Goal: Share content: Share content

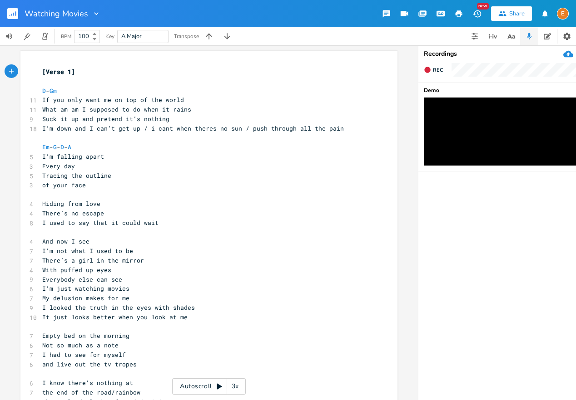
click at [192, 109] on pre "What am am I supposed to do when it rains" at bounding box center [204, 110] width 328 height 10
type textarea "?"
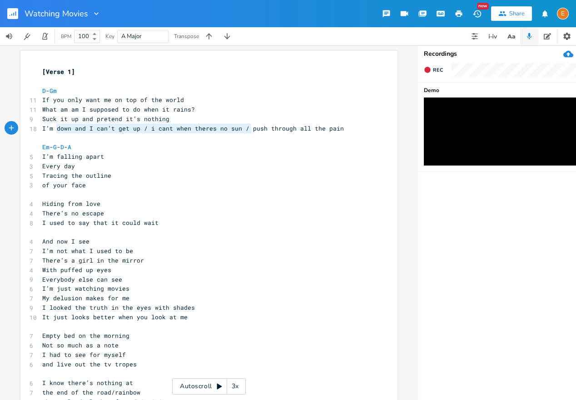
scroll to position [0, 187]
drag, startPoint x: 250, startPoint y: 128, endPoint x: 42, endPoint y: 132, distance: 208.4
click at [42, 132] on pre "I’m down and I can’t get up / i cant when theres no sun / push through all the …" at bounding box center [204, 129] width 328 height 10
type textarea "P"
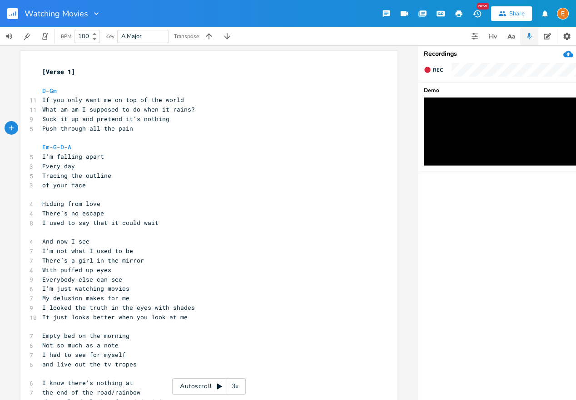
scroll to position [0, 4]
drag, startPoint x: 42, startPoint y: 157, endPoint x: 56, endPoint y: 158, distance: 13.7
click at [42, 157] on pre "I’m falling apart" at bounding box center [204, 157] width 328 height 10
type textarea "and"
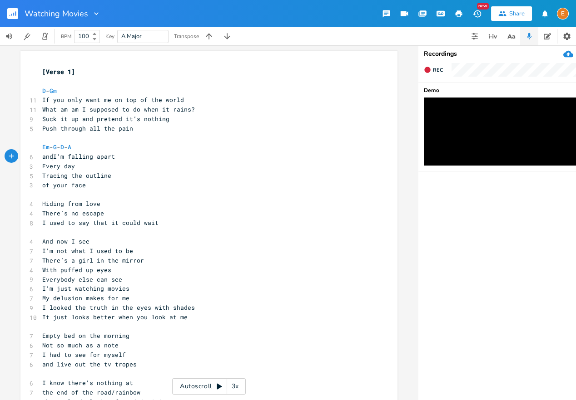
scroll to position [0, 14]
click at [45, 167] on span "Every day" at bounding box center [58, 166] width 33 height 8
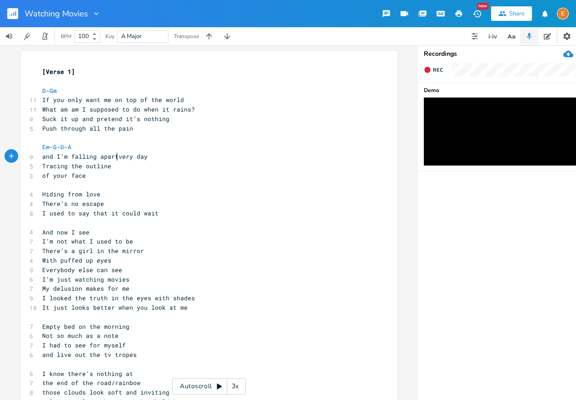
scroll to position [0, 1]
type textarea "e"
click at [44, 175] on span "of your face" at bounding box center [64, 176] width 44 height 8
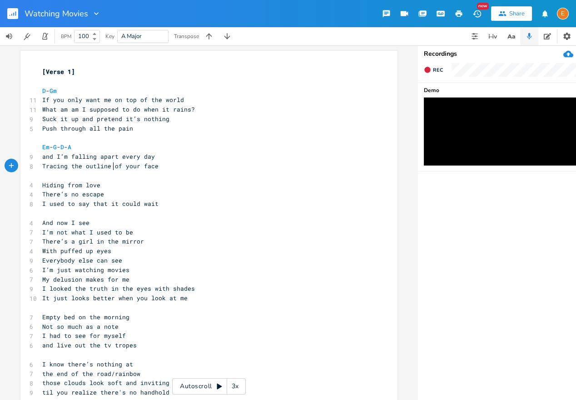
click at [151, 134] on pre "​" at bounding box center [204, 138] width 328 height 10
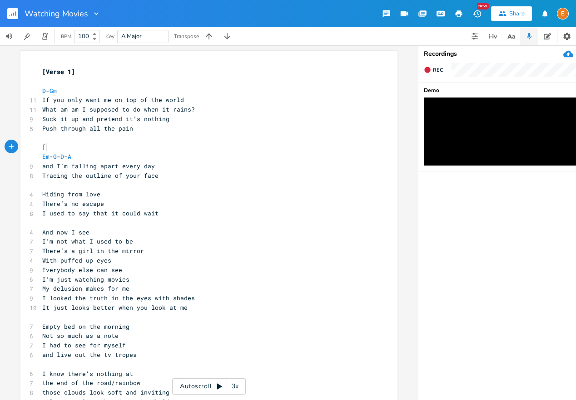
scroll to position [0, 13]
type textarea "[Pre-Chorus]"
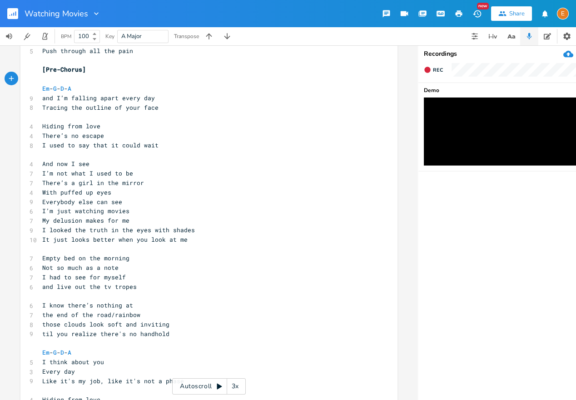
scroll to position [77, 0]
click at [167, 149] on pre "I used to say that it could wait" at bounding box center [204, 147] width 328 height 10
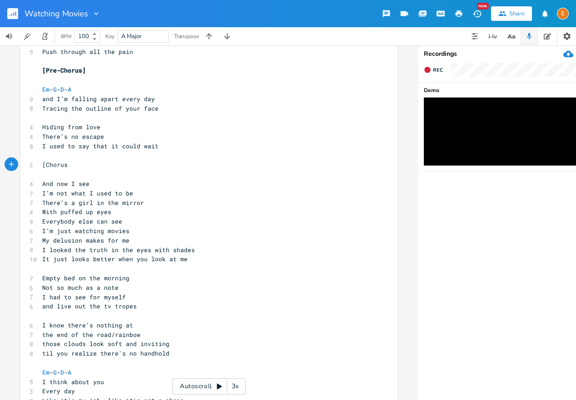
type textarea "[Chorus]"
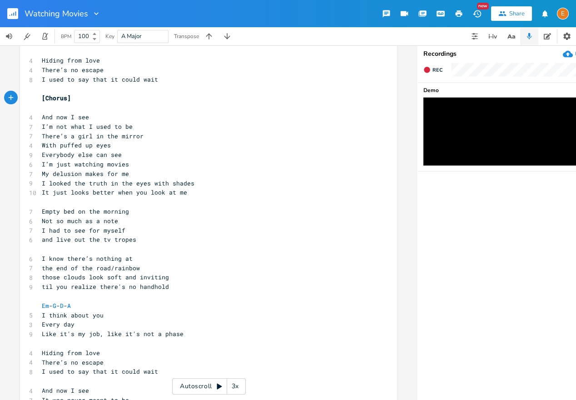
scroll to position [149, 0]
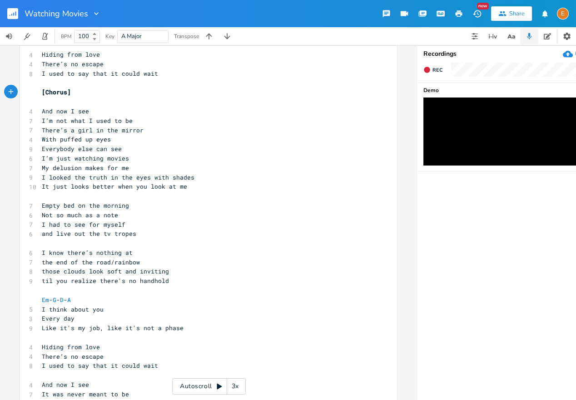
click at [56, 196] on pre "​" at bounding box center [204, 197] width 328 height 10
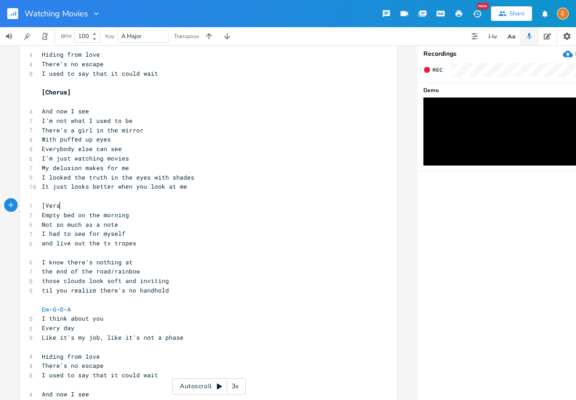
scroll to position [3, 0]
type textarea "[Verse 2]"
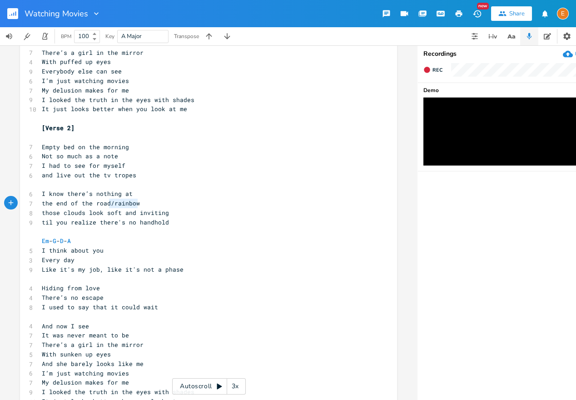
scroll to position [0, 27]
drag, startPoint x: 139, startPoint y: 205, endPoint x: 110, endPoint y: 206, distance: 28.6
click at [110, 206] on pre "the end of the road/rainbow" at bounding box center [204, 204] width 328 height 10
type textarea "/rainbow"
click at [114, 205] on span "the end of the road/rainbow" at bounding box center [91, 203] width 98 height 8
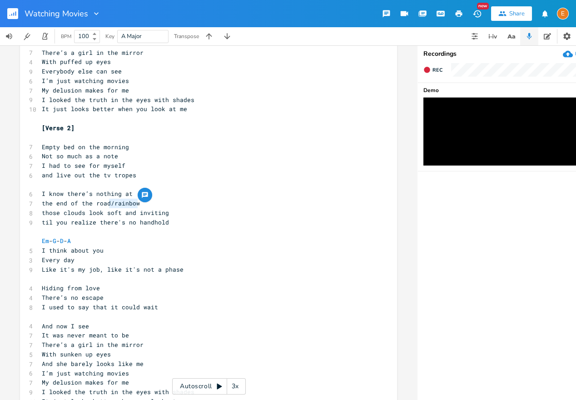
scroll to position [0, 0]
click at [83, 145] on span "Empty bed on the morning" at bounding box center [85, 147] width 87 height 8
type textarea "in"
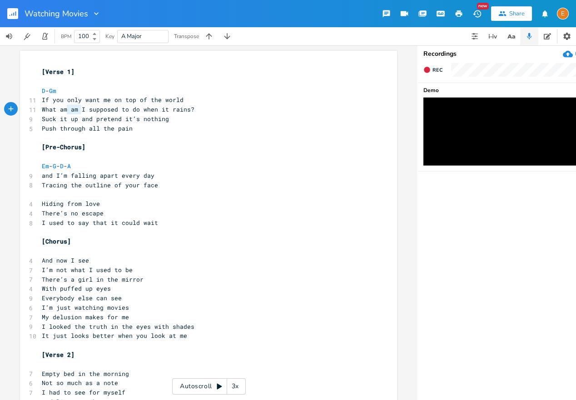
type textarea "am"
drag, startPoint x: 81, startPoint y: 108, endPoint x: 69, endPoint y: 110, distance: 13.0
click at [69, 110] on span "What am am I supposed to do when it rains?" at bounding box center [118, 109] width 153 height 8
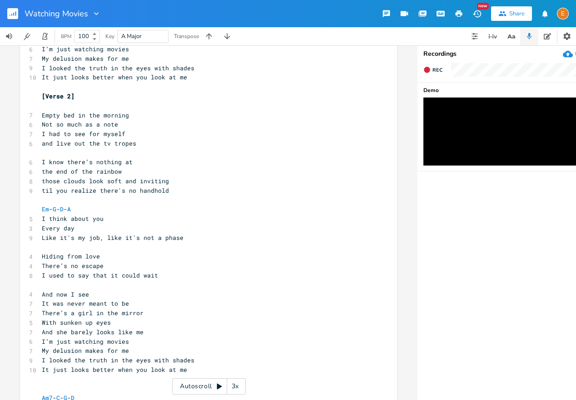
scroll to position [267, 0]
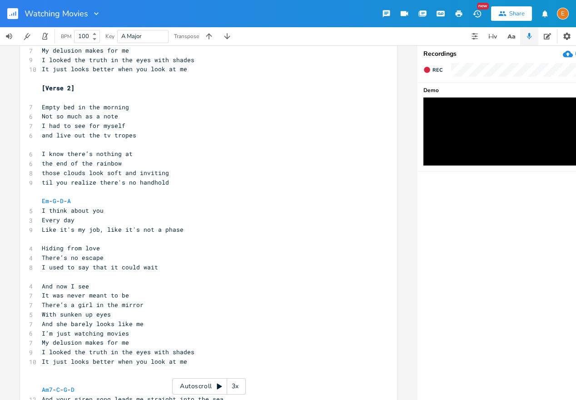
drag, startPoint x: 40, startPoint y: 153, endPoint x: 45, endPoint y: 155, distance: 6.3
click at [40, 153] on div "x [Verse 1] ​ D - Gm 11 If you only want me on top of the world 10 What am I su…" at bounding box center [208, 166] width 377 height 765
click at [40, 153] on pre "I know there’s nothing at" at bounding box center [204, 154] width 328 height 10
drag, startPoint x: 107, startPoint y: 136, endPoint x: 100, endPoint y: 136, distance: 6.4
click at [100, 136] on span "and live out the tv tropes" at bounding box center [89, 135] width 94 height 8
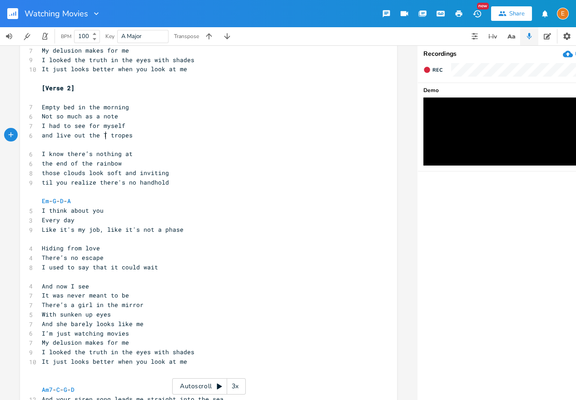
type textarea "TV"
click at [43, 154] on span "I know there’s nothing at" at bounding box center [87, 154] width 91 height 8
type textarea "and k"
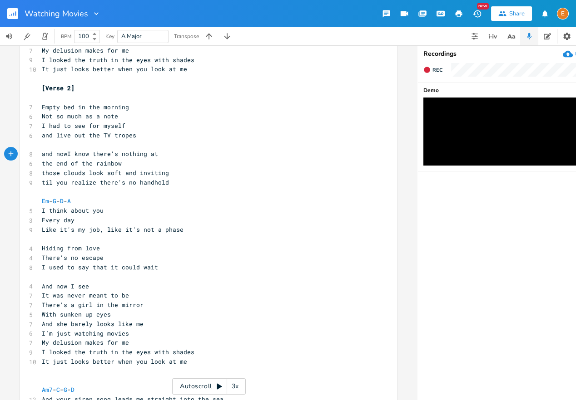
type textarea "now"
click at [124, 155] on span "and now I know there’s nothing at" at bounding box center [102, 154] width 120 height 8
type textarea "really"
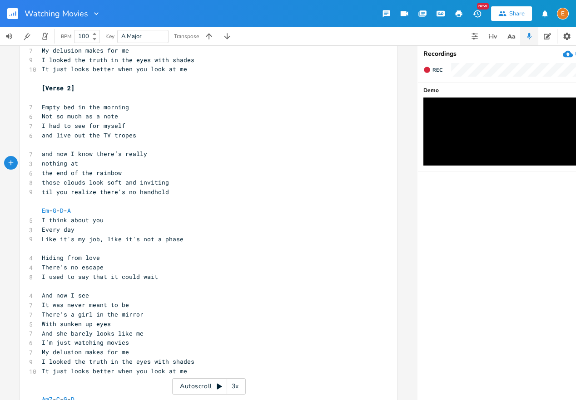
scroll to position [0, 0]
click at [41, 175] on pre "the end of the rainbow" at bounding box center [204, 173] width 328 height 10
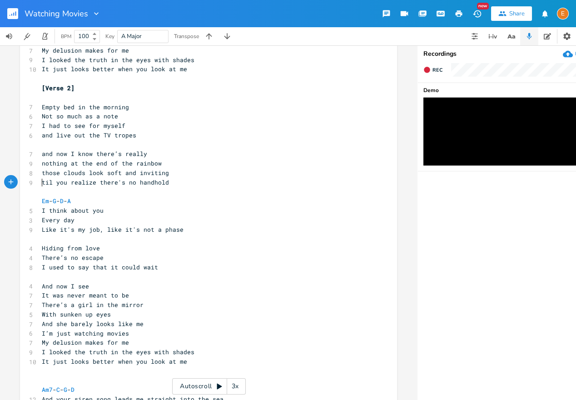
click at [43, 184] on span "til you realize there's no handhold" at bounding box center [105, 182] width 127 height 8
type textarea "'"
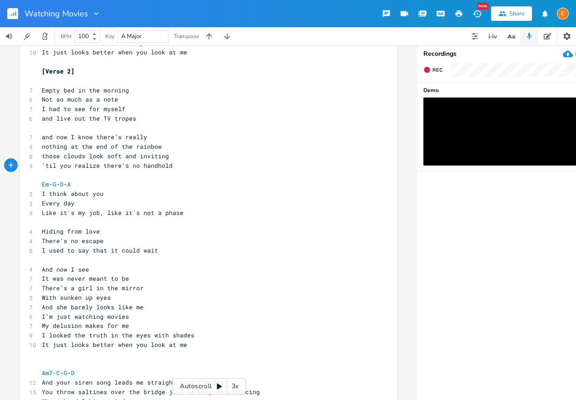
scroll to position [284, 0]
click at [72, 176] on pre "​" at bounding box center [204, 175] width 328 height 10
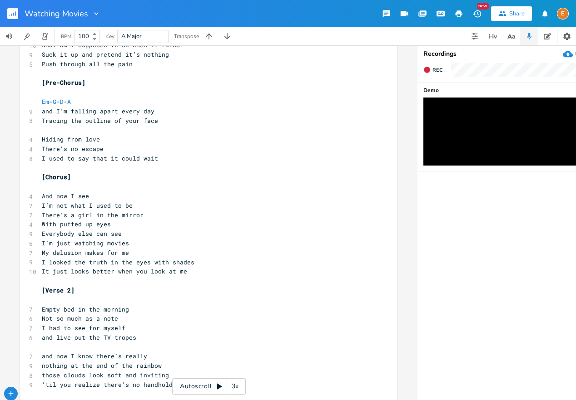
scroll to position [48, 0]
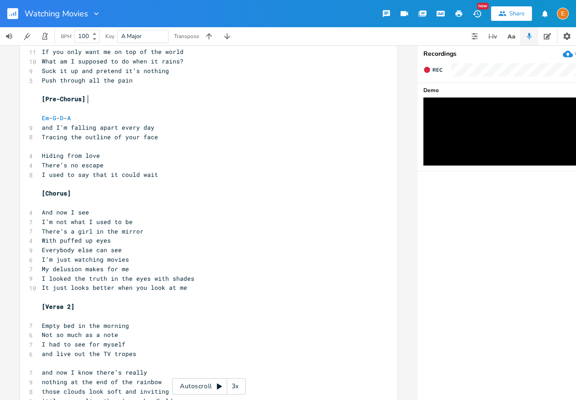
type textarea "[Pre-Chorus]"
drag, startPoint x: 92, startPoint y: 99, endPoint x: 41, endPoint y: 103, distance: 51.5
click at [41, 103] on pre "[Pre-Chorus]" at bounding box center [204, 99] width 328 height 10
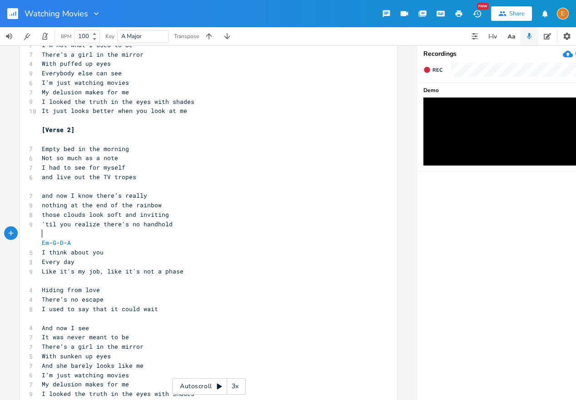
scroll to position [0, 0]
click at [118, 231] on pre "​" at bounding box center [204, 234] width 328 height 10
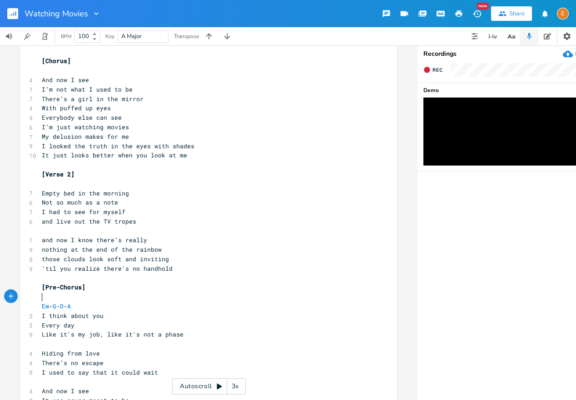
scroll to position [148, 0]
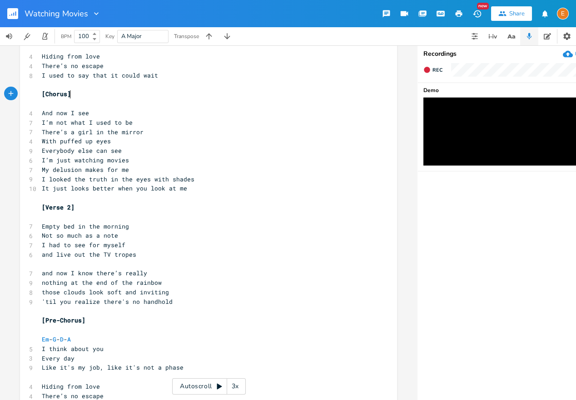
type textarea "[Chorus]"
drag, startPoint x: 89, startPoint y: 97, endPoint x: 21, endPoint y: 95, distance: 67.2
click at [21, 95] on div "[Chorus] x [Verse 1] ​ D - Gm 11 If you only want me on top of the world 10 Wha…" at bounding box center [208, 295] width 377 height 785
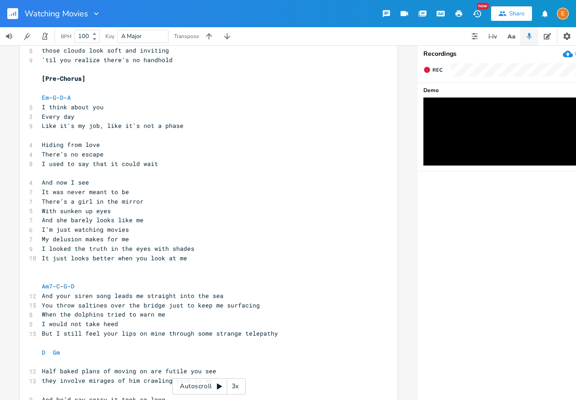
scroll to position [407, 0]
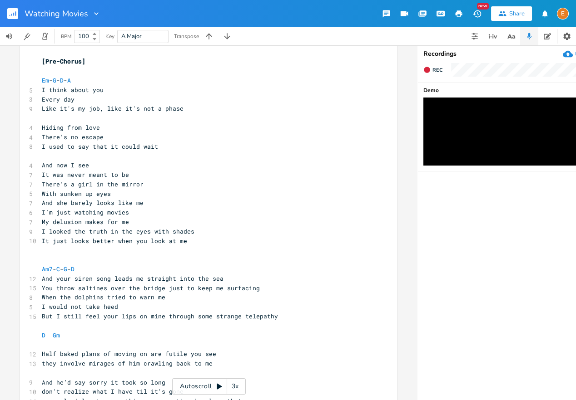
click at [93, 155] on pre "​" at bounding box center [204, 156] width 328 height 10
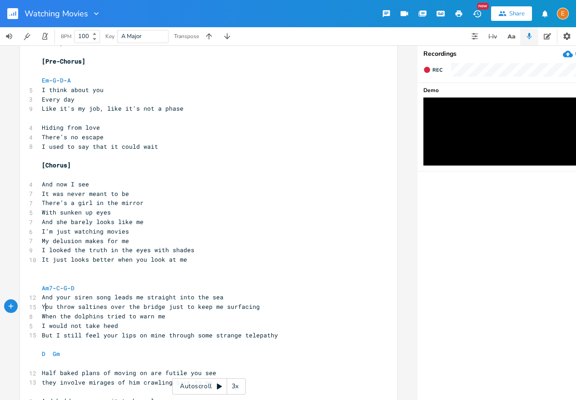
click at [45, 309] on span "You throw saltines over the bridge just to keep me surfacing" at bounding box center [151, 307] width 218 height 8
type textarea "And y"
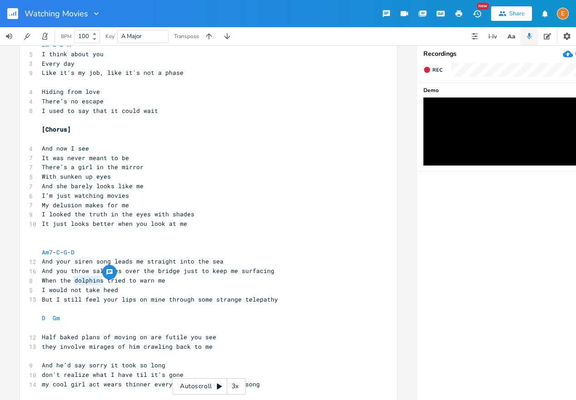
drag, startPoint x: 101, startPoint y: 281, endPoint x: 74, endPoint y: 282, distance: 27.7
click at [74, 282] on span "When the dolphins tried to warn me" at bounding box center [103, 281] width 123 height 8
type textarea "[DEMOGRAPHIC_DATA]"
drag, startPoint x: 51, startPoint y: 298, endPoint x: 42, endPoint y: 300, distance: 9.2
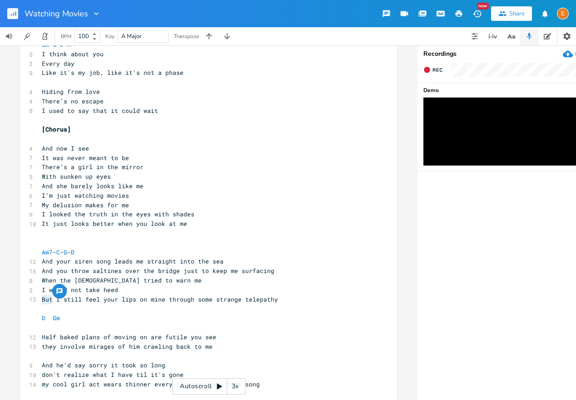
click at [42, 300] on span "But I still feel your lips on mine through some strange telepathy" at bounding box center [160, 300] width 236 height 8
type textarea "Cause"
click at [42, 301] on span "Cause I still feel your lips on mine through some strange telepathy" at bounding box center [163, 300] width 243 height 8
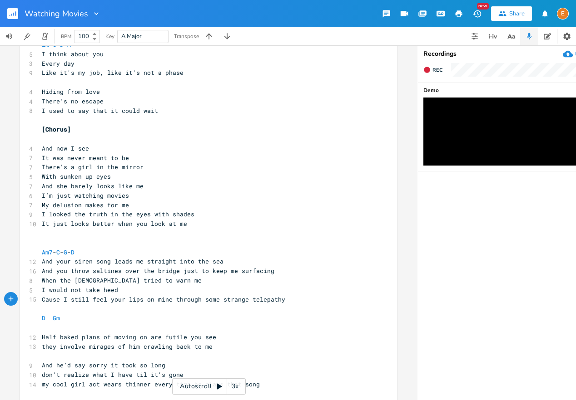
type textarea "'"
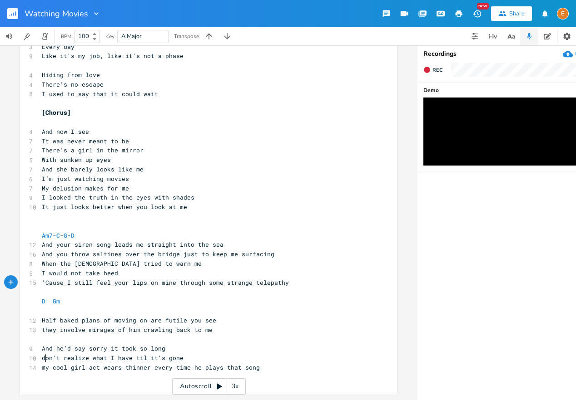
drag, startPoint x: 44, startPoint y: 358, endPoint x: 64, endPoint y: 357, distance: 19.5
click at [44, 358] on span "don't realize what I have til it's gone" at bounding box center [113, 358] width 142 height 8
type textarea "D"
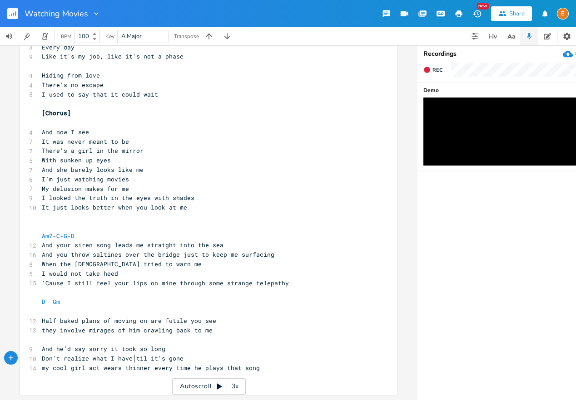
click at [134, 358] on span "Don't realize what I have til it's gone" at bounding box center [113, 359] width 142 height 8
type textarea "'"
drag, startPoint x: 47, startPoint y: 370, endPoint x: 41, endPoint y: 371, distance: 6.1
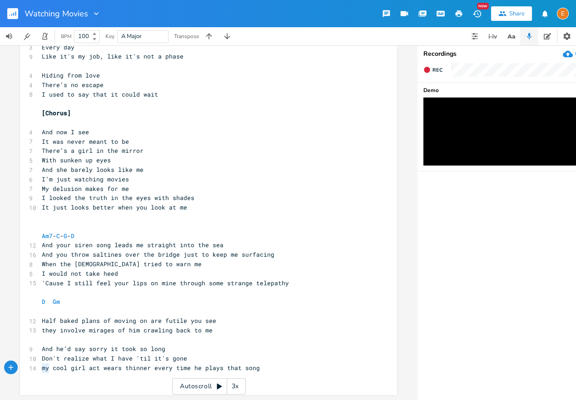
type textarea "My"
click at [108, 221] on pre "​" at bounding box center [204, 217] width 328 height 10
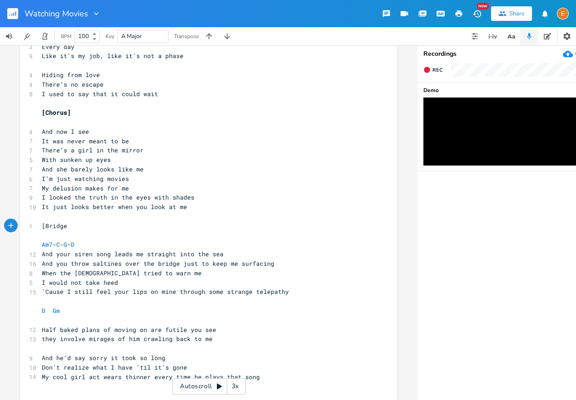
type textarea "[Bridge]"
click at [289, 292] on pre "'Cause I still feel your lips on mine through some strange telepathy" at bounding box center [204, 292] width 328 height 10
click at [69, 319] on pre "​" at bounding box center [204, 321] width 328 height 10
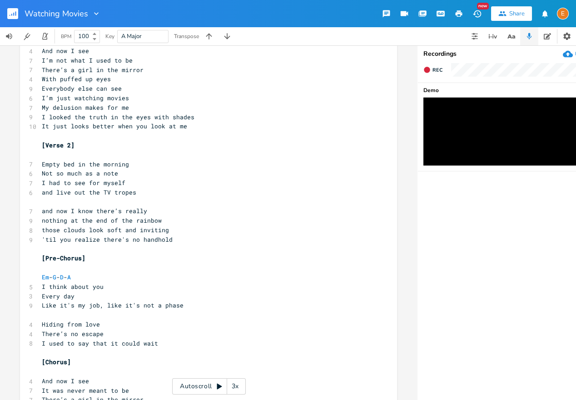
scroll to position [459, 0]
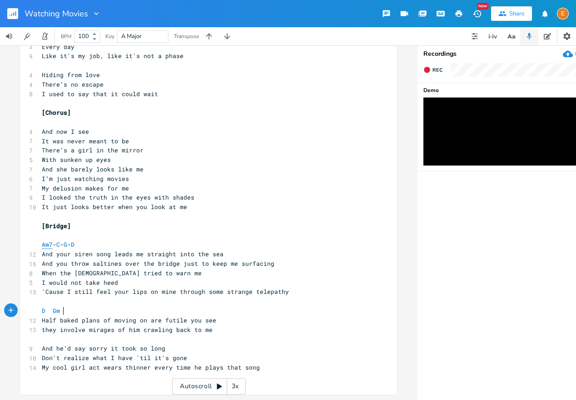
click at [44, 245] on span "Am7" at bounding box center [47, 245] width 11 height 9
type textarea "Am7"
click at [44, 245] on span "Am7" at bounding box center [47, 245] width 11 height 9
click at [56, 301] on pre "​" at bounding box center [204, 302] width 328 height 10
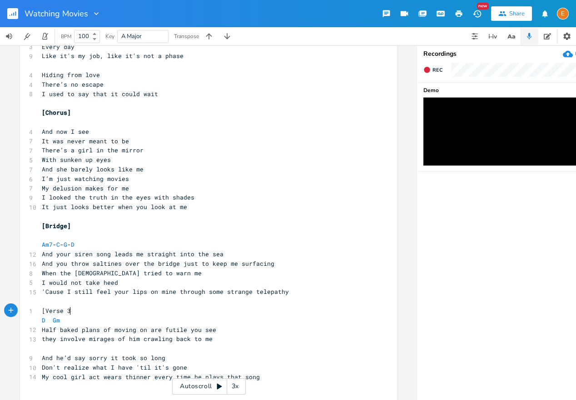
scroll to position [0, 26]
type textarea "[Verse 3]"
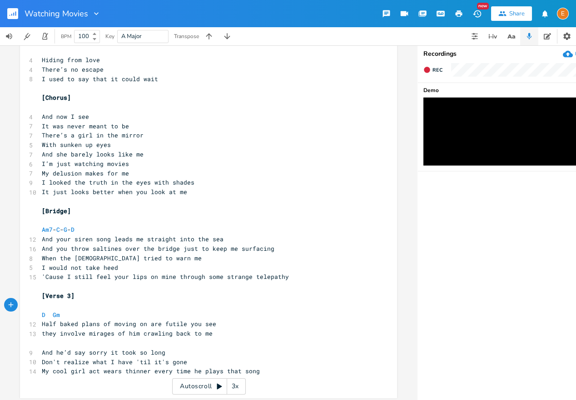
scroll to position [478, 0]
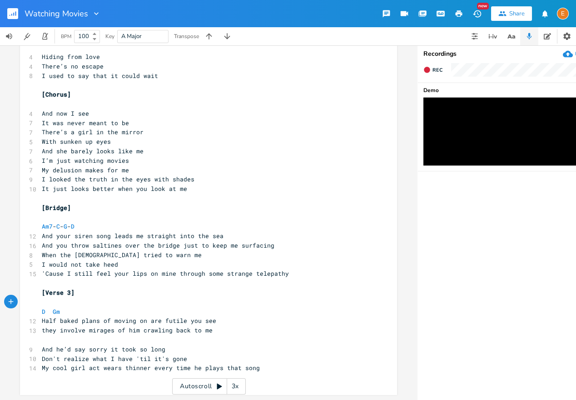
drag, startPoint x: 44, startPoint y: 255, endPoint x: 50, endPoint y: 256, distance: 6.4
click at [44, 255] on span "When the [DEMOGRAPHIC_DATA] tried to warn me" at bounding box center [122, 255] width 160 height 8
type textarea "And w"
click at [84, 351] on span "And he’d say sorry it took so long" at bounding box center [103, 350] width 123 height 8
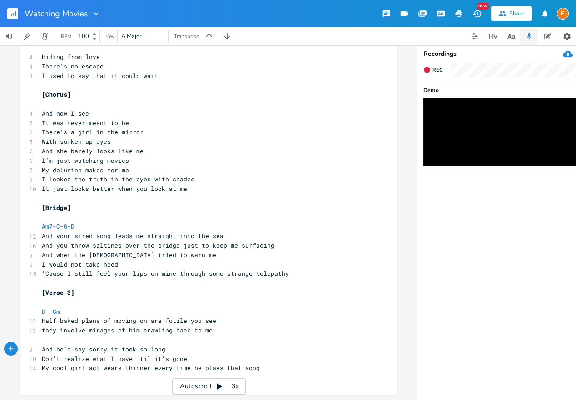
type textarea ","
click at [93, 349] on span "And he’d say, sorry it took so long" at bounding box center [105, 350] width 127 height 8
type textarea """
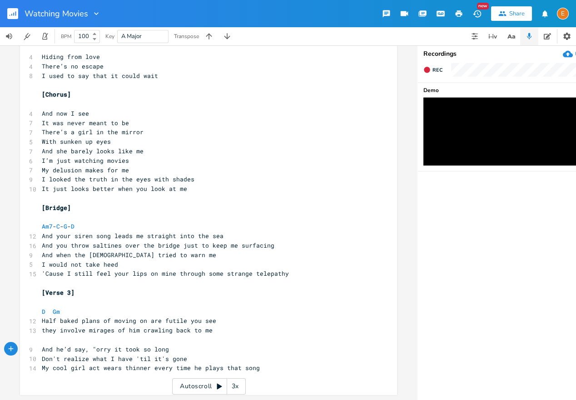
type textarea "S"
click at [186, 359] on pre "Don't realize what I have 'til it's gone" at bounding box center [204, 360] width 328 height 10
type textarea """
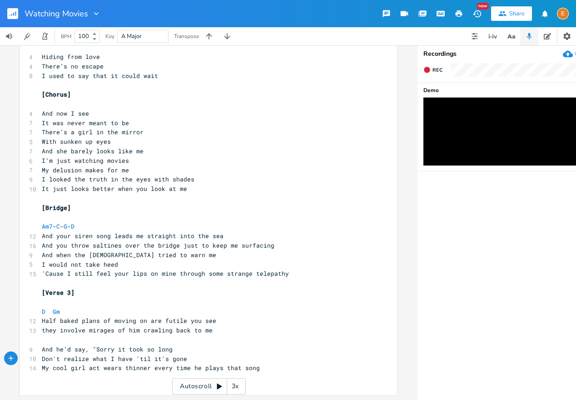
scroll to position [0, 2]
click at [168, 348] on span "And he’d say, "Sorry it took so long" at bounding box center [107, 350] width 131 height 8
type textarea ","
click at [45, 360] on span "Don't realize what I have 'til it's gone"" at bounding box center [116, 359] width 149 height 8
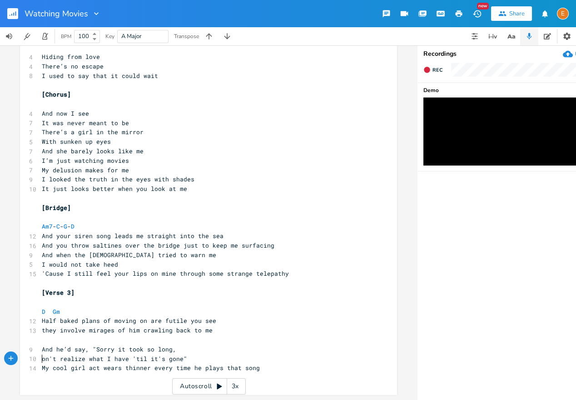
type textarea "d"
click at [212, 336] on pre "​" at bounding box center [204, 341] width 328 height 10
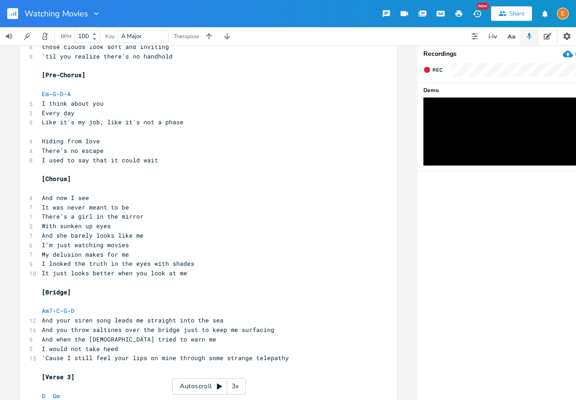
scroll to position [478, 0]
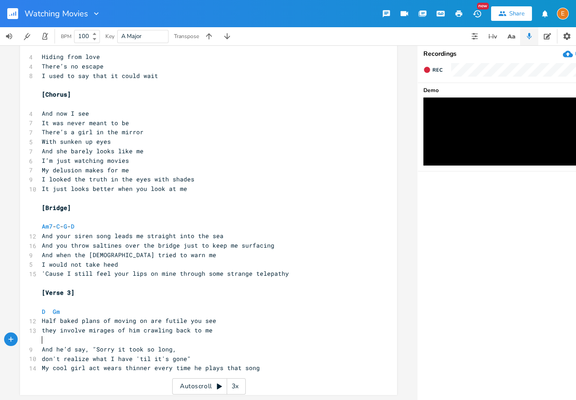
click at [252, 144] on pre "With sunken up eyes" at bounding box center [204, 142] width 328 height 10
type textarea "[Lorem 2] I - Do Si ame cons adip el se doe te inc utlab Etdo ma A enimadmi ve …"
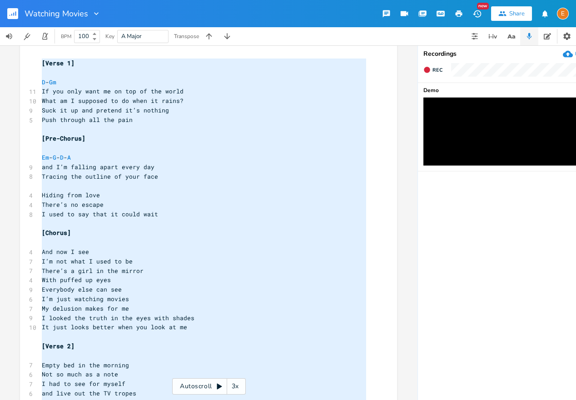
scroll to position [0, 0]
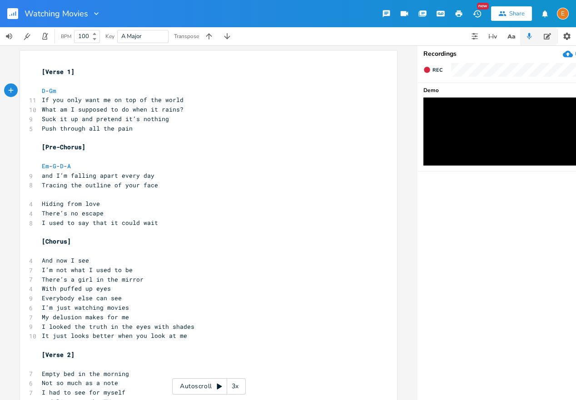
click at [542, 39] on button "button" at bounding box center [547, 36] width 18 height 18
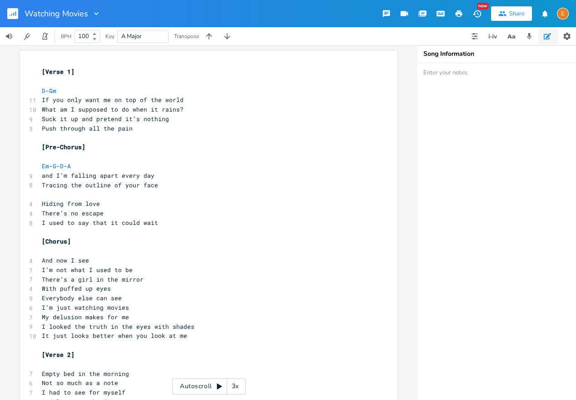
click at [515, 14] on div "Share" at bounding box center [516, 14] width 15 height 8
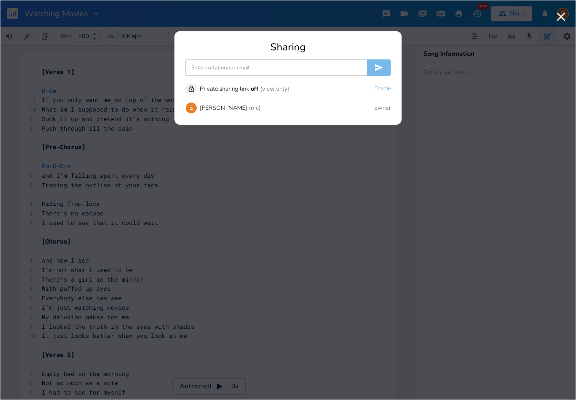
click at [309, 64] on input at bounding box center [276, 67] width 182 height 16
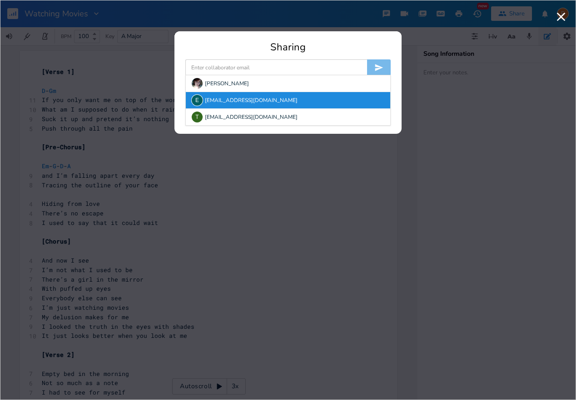
paste input "[EMAIL_ADDRESS][DOMAIN_NAME]>"
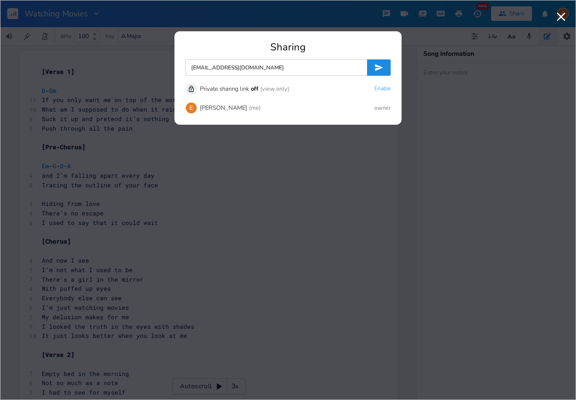
type input "[EMAIL_ADDRESS][DOMAIN_NAME]"
click at [384, 66] on button "submit" at bounding box center [379, 67] width 24 height 16
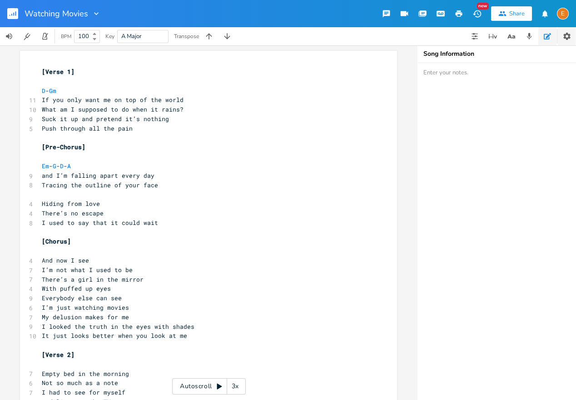
click at [565, 39] on icon "button" at bounding box center [566, 36] width 7 height 7
click at [566, 15] on div "E" at bounding box center [563, 14] width 12 height 12
click at [536, 32] on span "Account Settings" at bounding box center [526, 32] width 42 height 6
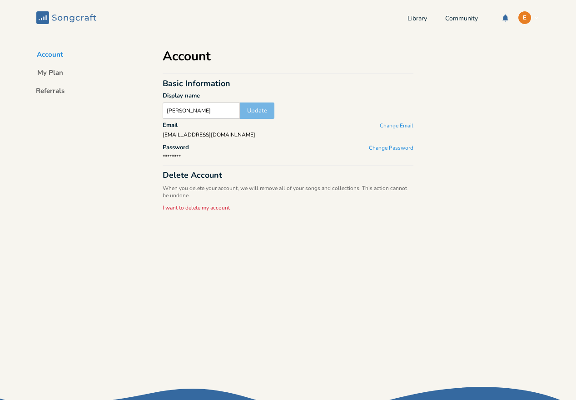
click at [191, 112] on input "[PERSON_NAME]" at bounding box center [201, 111] width 77 height 16
type input "[PERSON_NAME]"
click at [259, 117] on button "Update" at bounding box center [257, 111] width 35 height 16
